Goal: Information Seeking & Learning: Learn about a topic

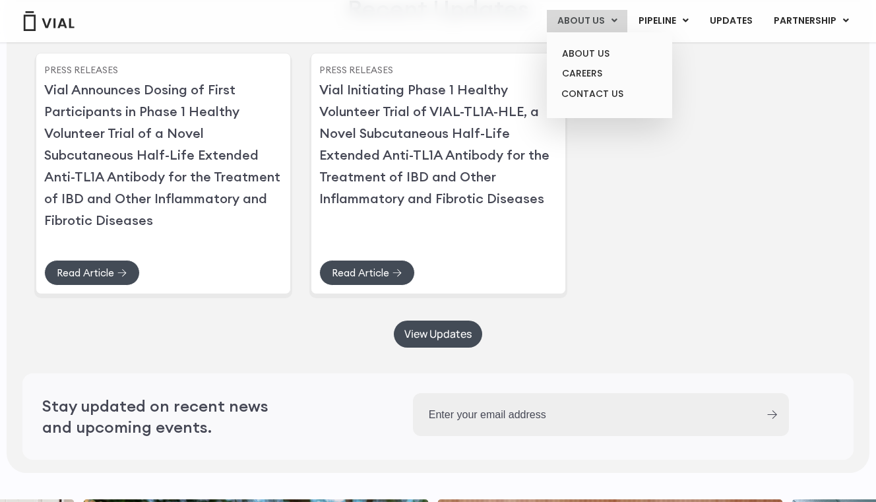
click at [556, 22] on link "ABOUT US" at bounding box center [587, 21] width 81 height 22
click at [573, 47] on link "ABOUT US" at bounding box center [609, 54] width 115 height 20
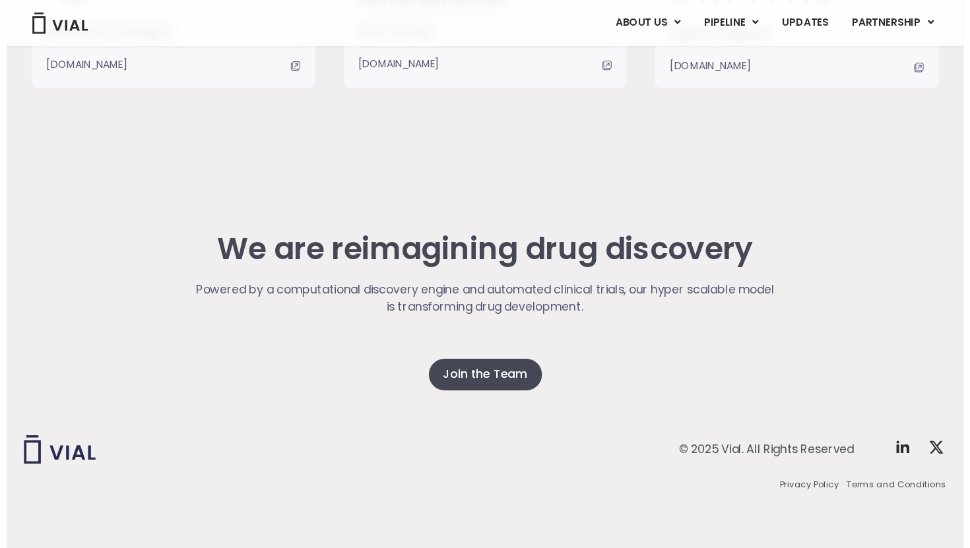
scroll to position [3306, 0]
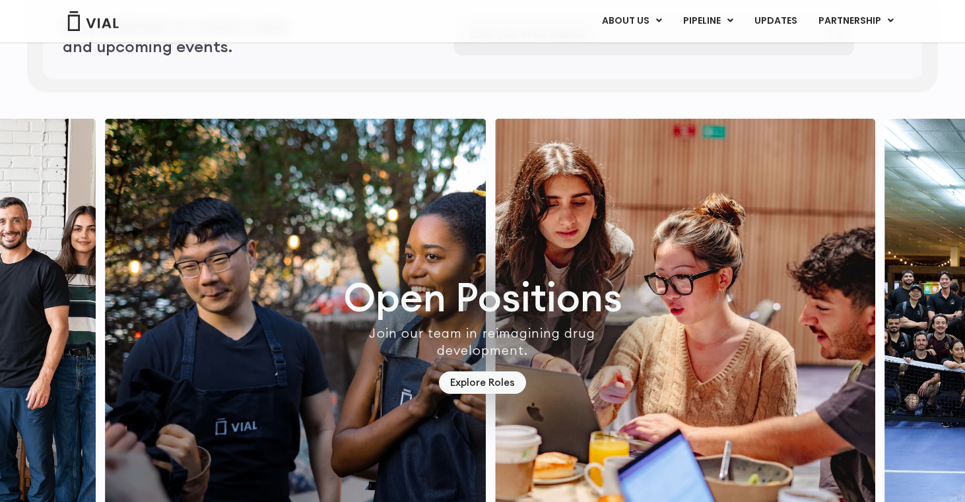
scroll to position [3840, 0]
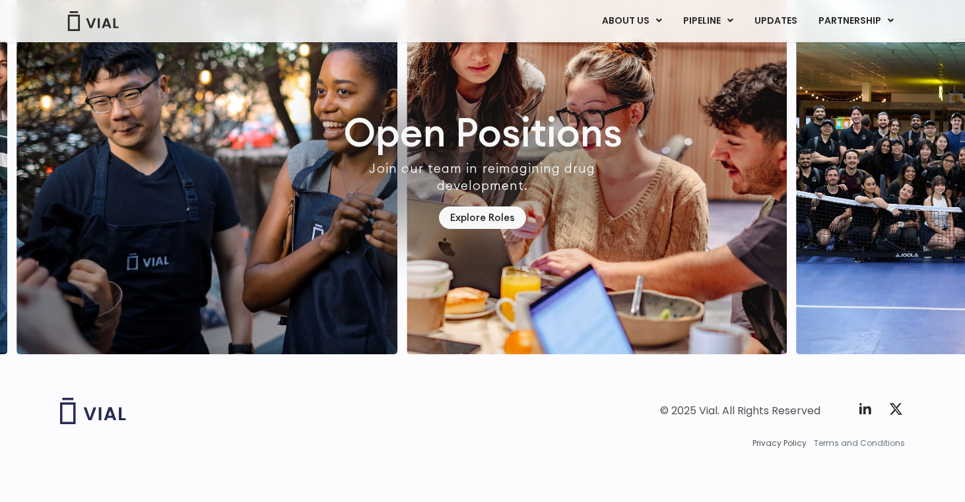
click at [866, 442] on span "Terms and Conditions" at bounding box center [859, 444] width 91 height 12
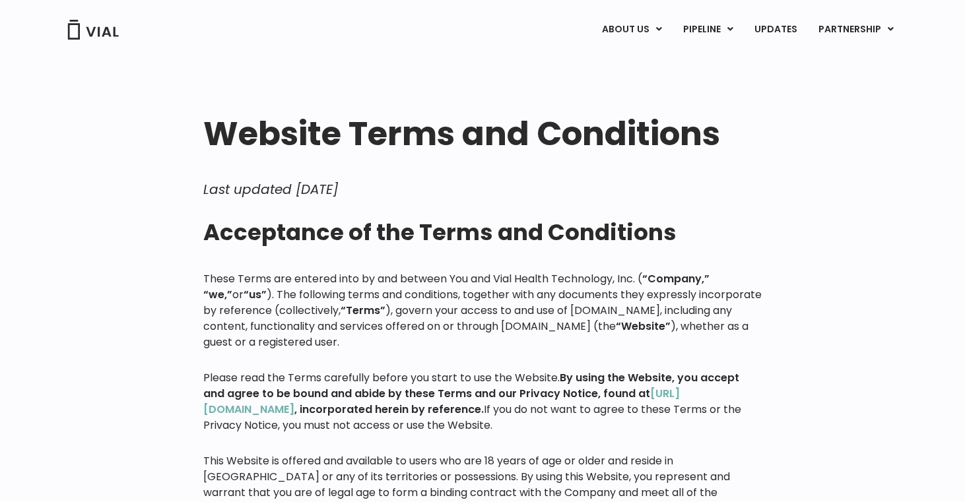
click at [624, 45] on div "ABOUT US ABOUT US CAREERS CONTACT US PIPELINE TL1A HLE PHASE 2 INHBE/ACTIVIN E …" at bounding box center [482, 28] width 871 height 56
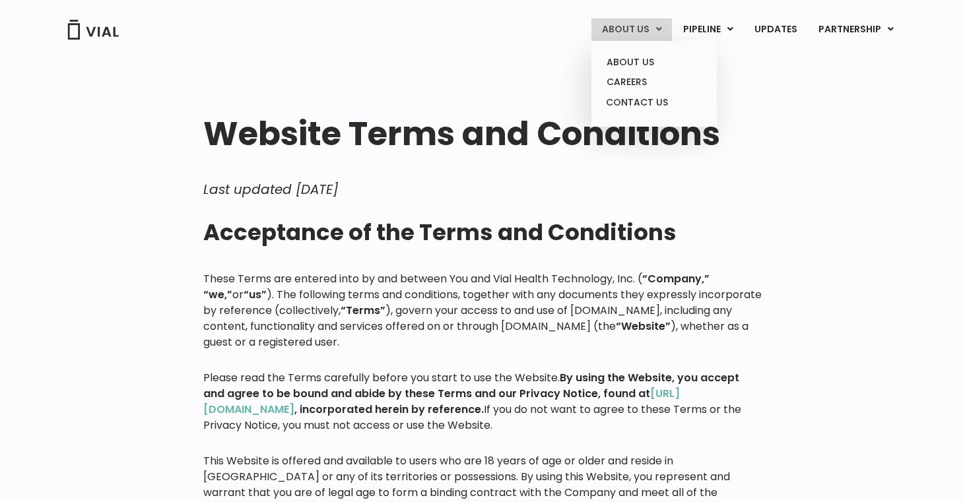
click at [626, 38] on link "ABOUT US" at bounding box center [631, 29] width 81 height 22
click at [624, 57] on link "ABOUT US" at bounding box center [653, 62] width 115 height 20
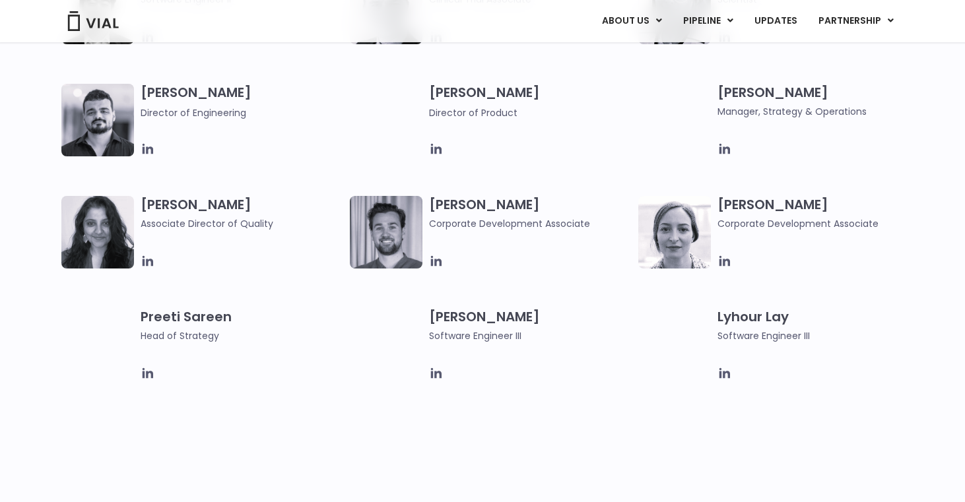
scroll to position [2033, 0]
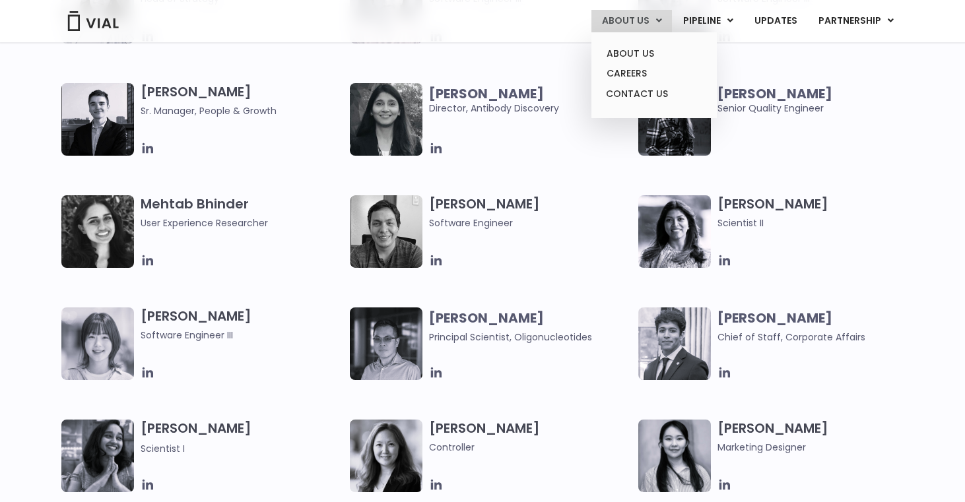
click at [638, 13] on link "ABOUT US" at bounding box center [631, 21] width 81 height 22
click at [634, 44] on link "ABOUT US" at bounding box center [653, 54] width 115 height 20
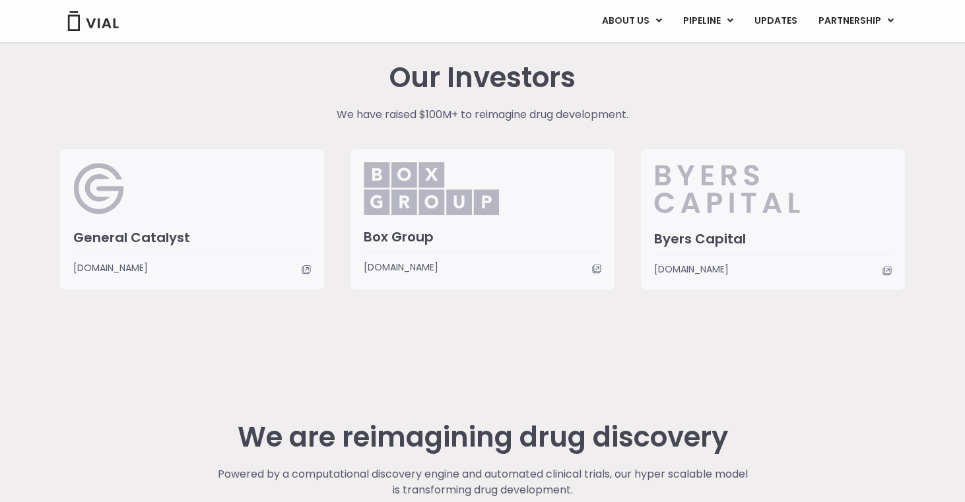
scroll to position [3366, 0]
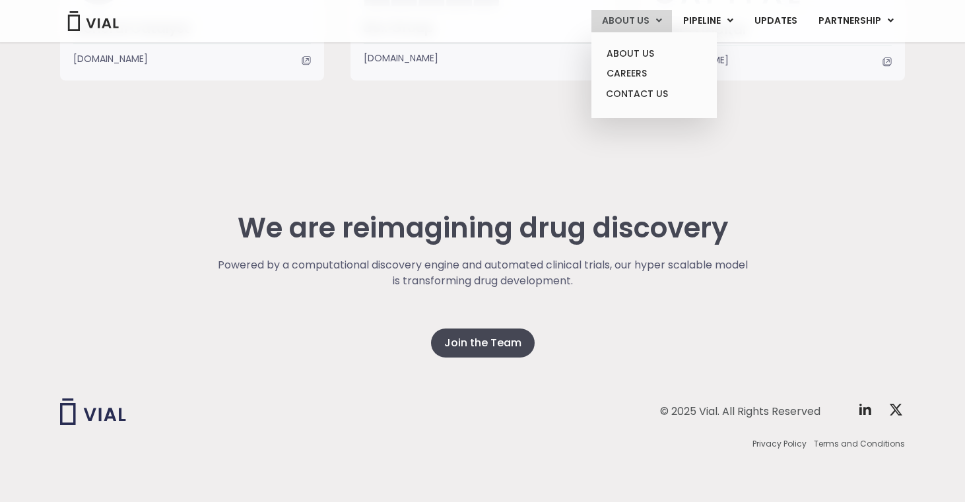
click at [649, 22] on link "ABOUT US" at bounding box center [631, 21] width 81 height 22
click at [630, 47] on link "ABOUT US" at bounding box center [653, 54] width 115 height 20
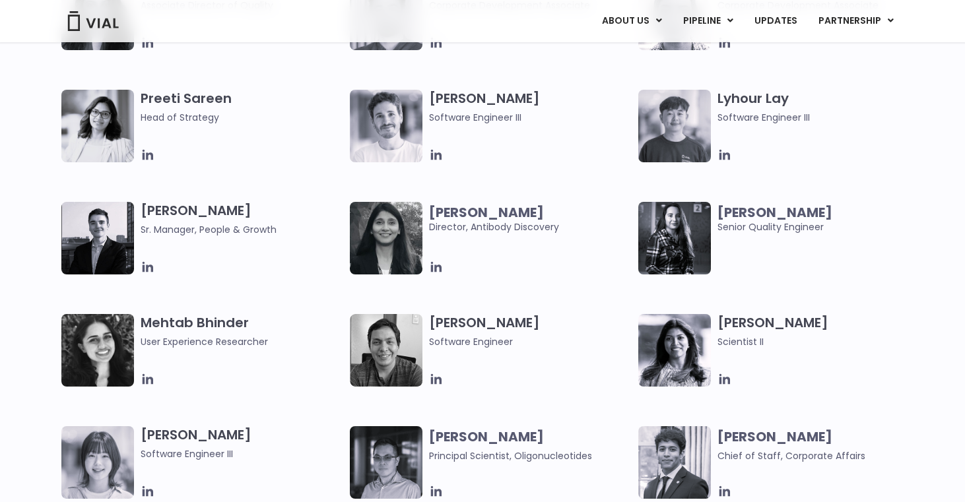
scroll to position [1828, 0]
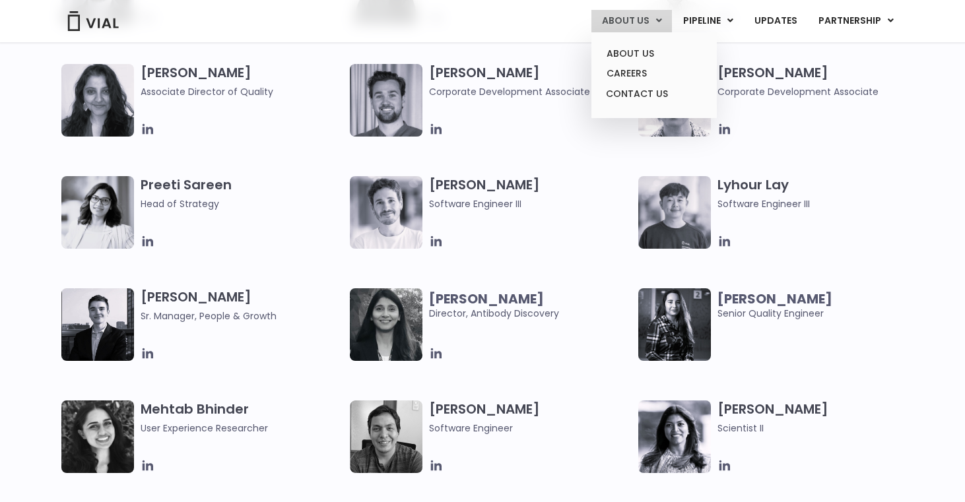
click at [622, 27] on link "ABOUT US" at bounding box center [631, 21] width 81 height 22
click at [623, 48] on link "ABOUT US" at bounding box center [653, 54] width 115 height 20
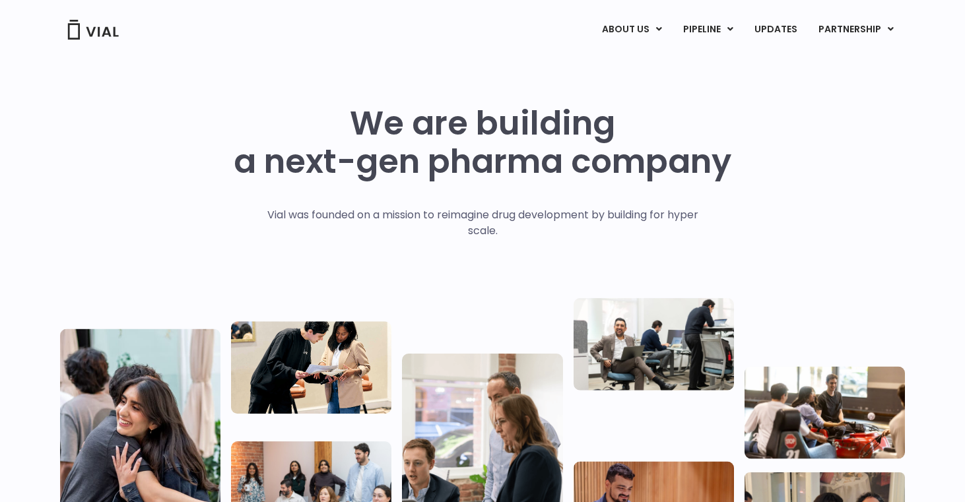
click at [102, 20] on img at bounding box center [93, 30] width 53 height 20
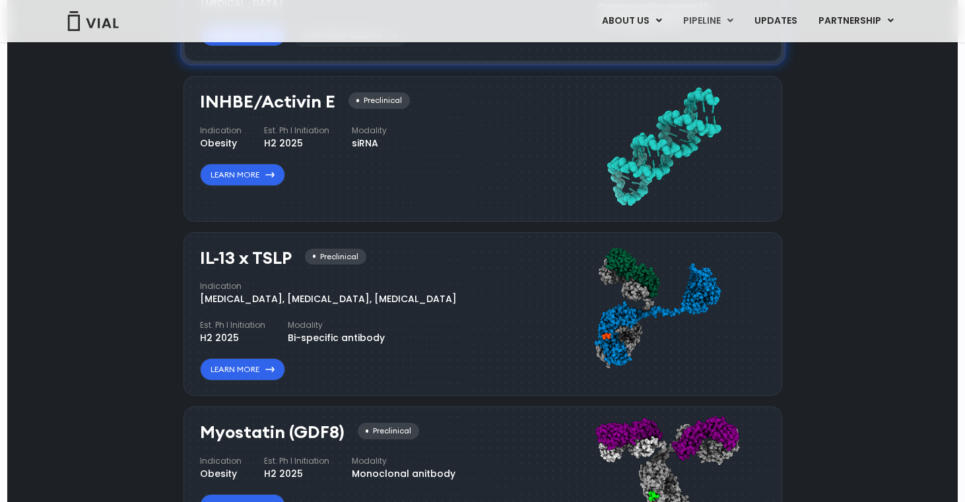
scroll to position [1033, 0]
